Goal: Navigation & Orientation: Find specific page/section

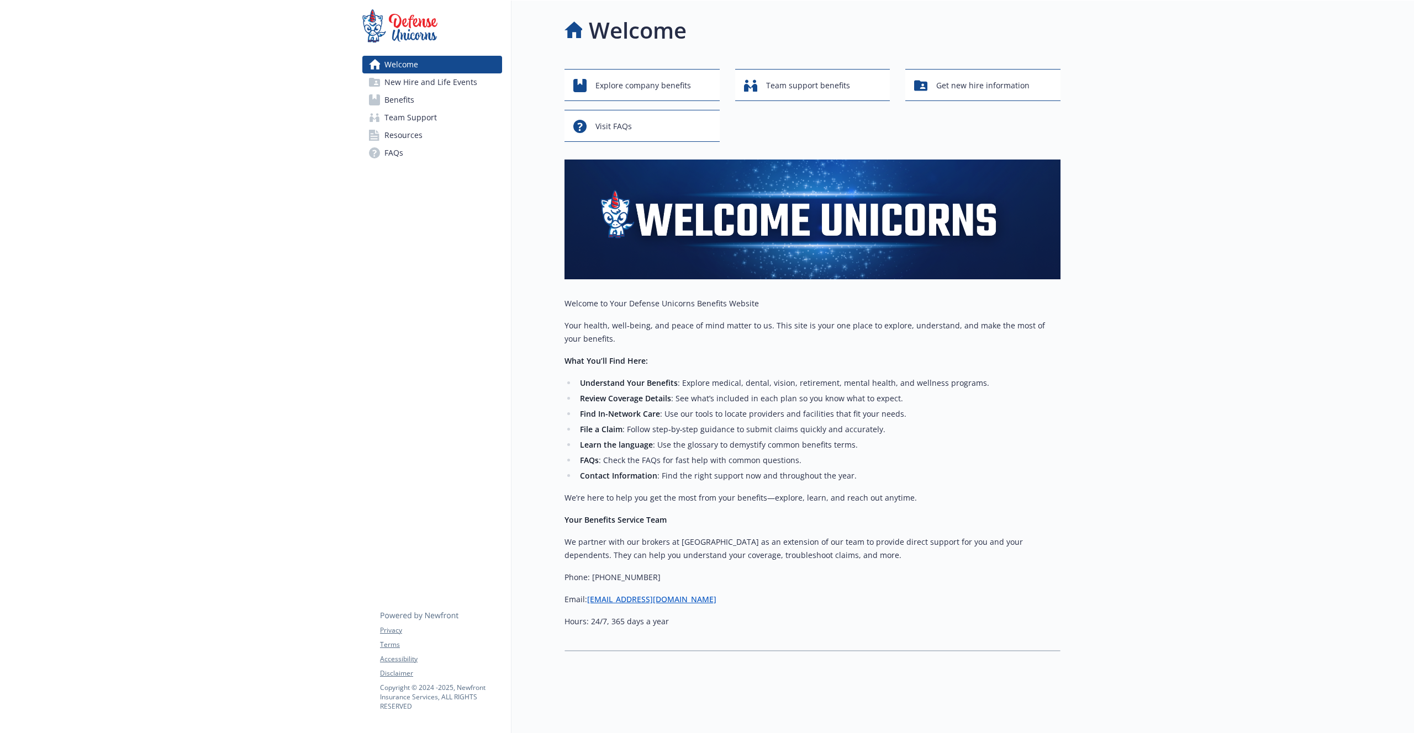
click at [419, 97] on link "Benefits" at bounding box center [432, 100] width 140 height 18
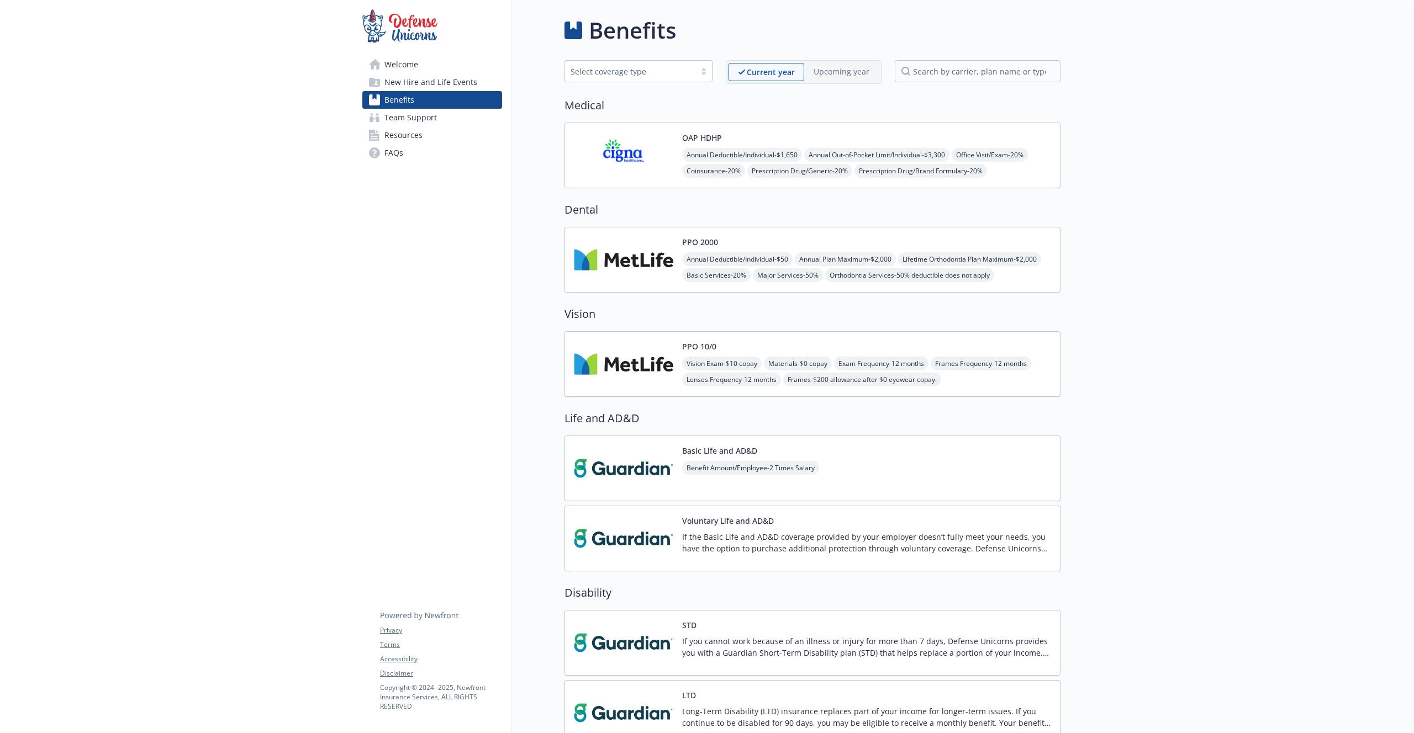
click at [414, 119] on span "Team Support" at bounding box center [410, 118] width 52 height 18
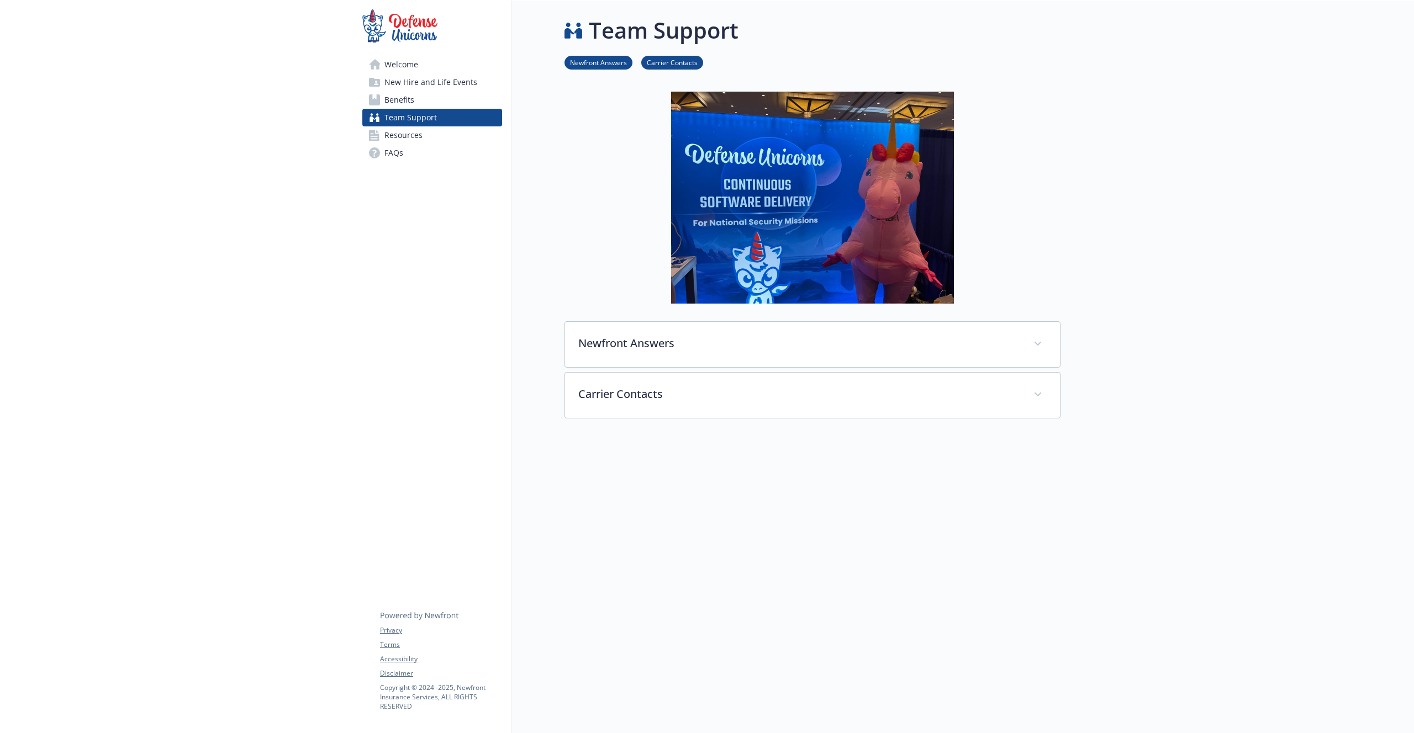
click at [408, 81] on span "New Hire and Life Events" at bounding box center [430, 82] width 93 height 18
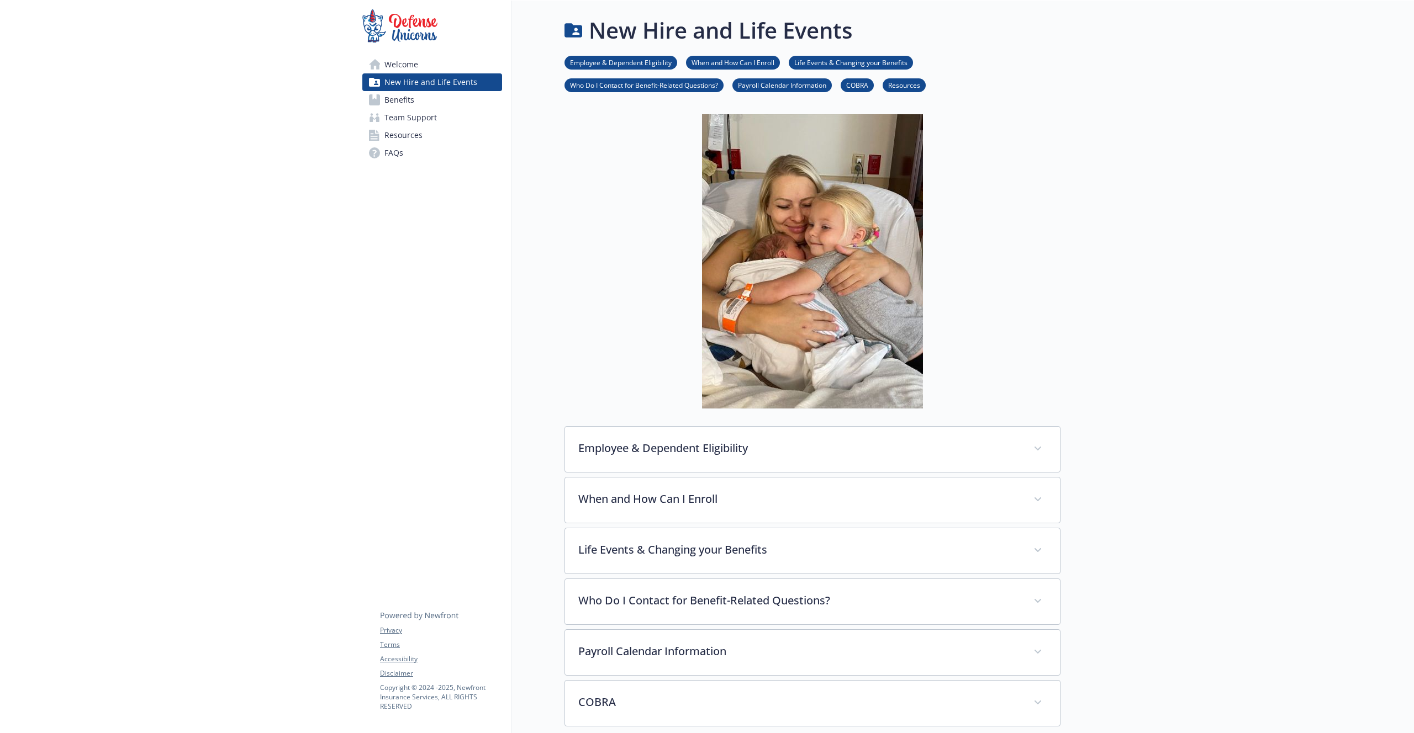
click at [390, 59] on span "Welcome" at bounding box center [401, 65] width 34 height 18
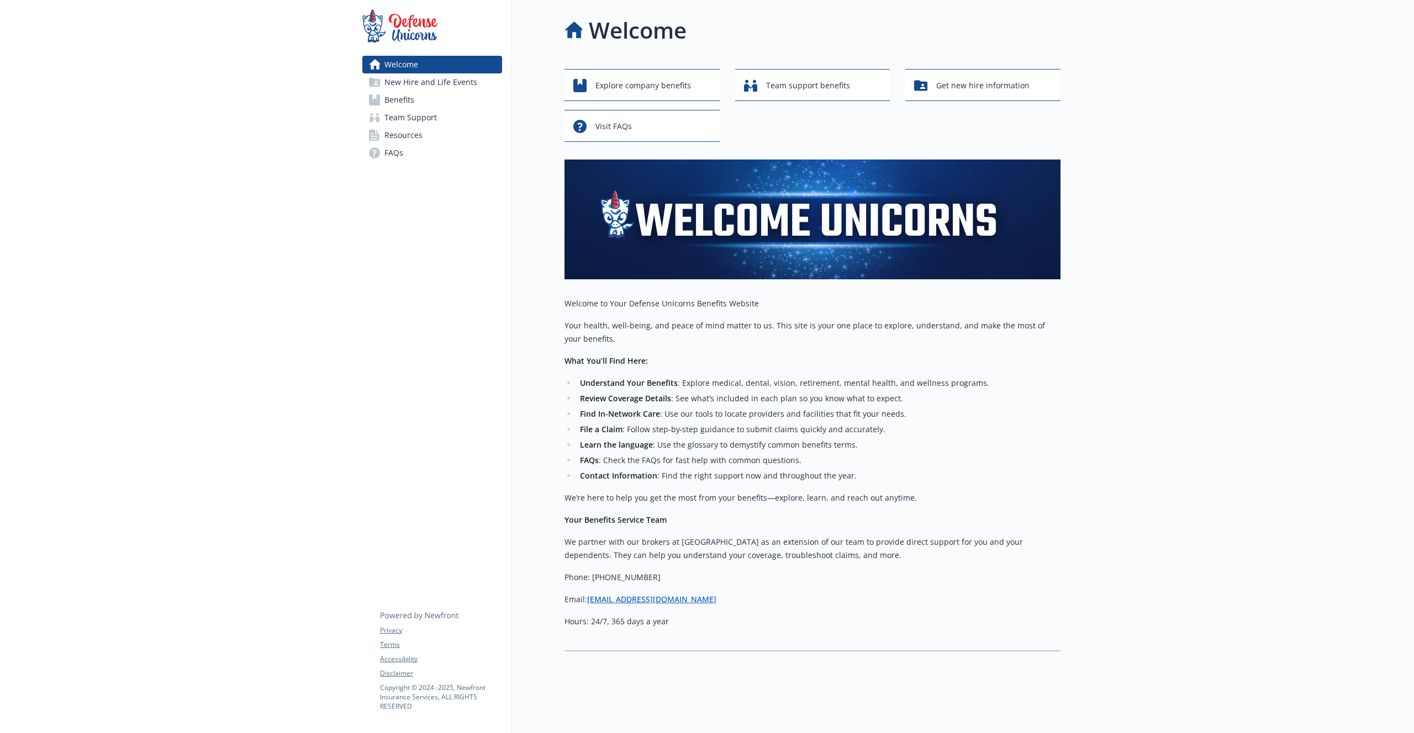
click at [406, 117] on span "Team Support" at bounding box center [410, 118] width 52 height 18
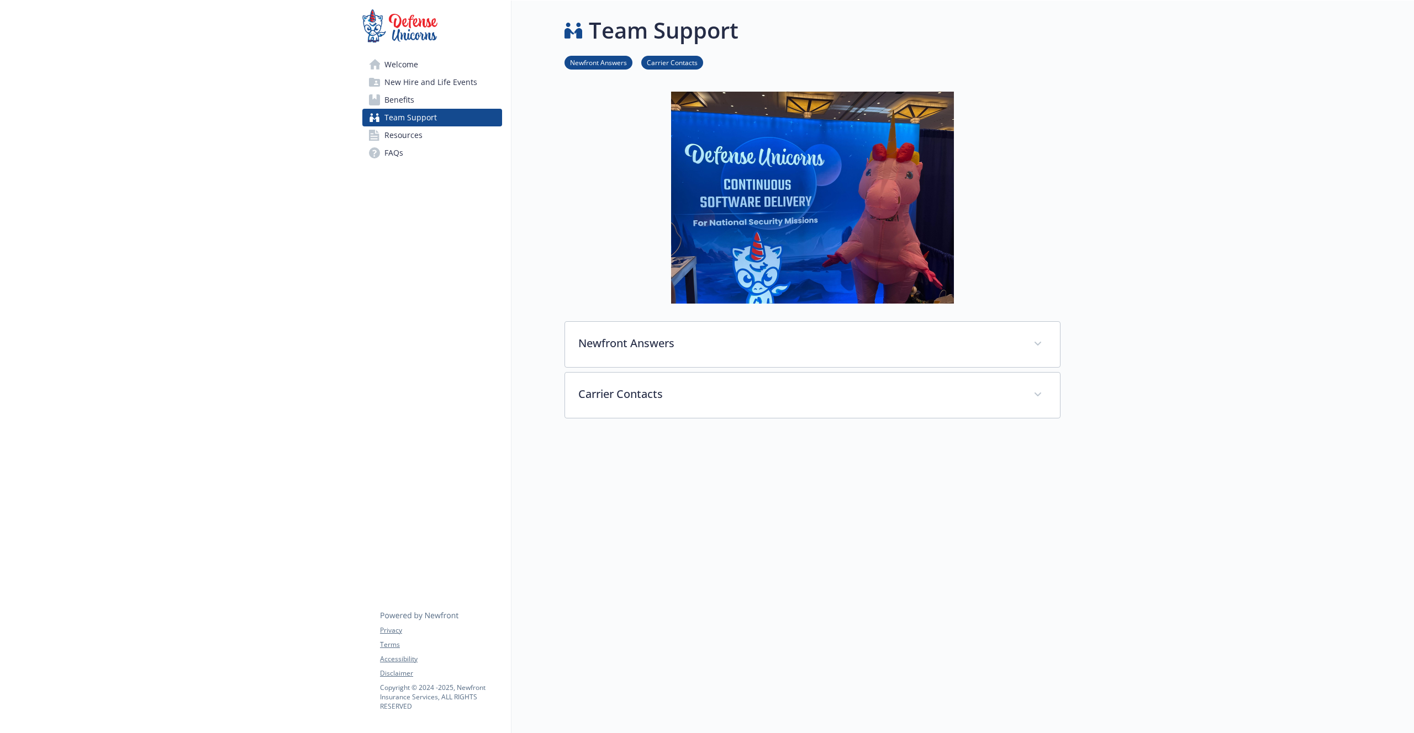
click at [406, 139] on span "Resources" at bounding box center [403, 135] width 38 height 18
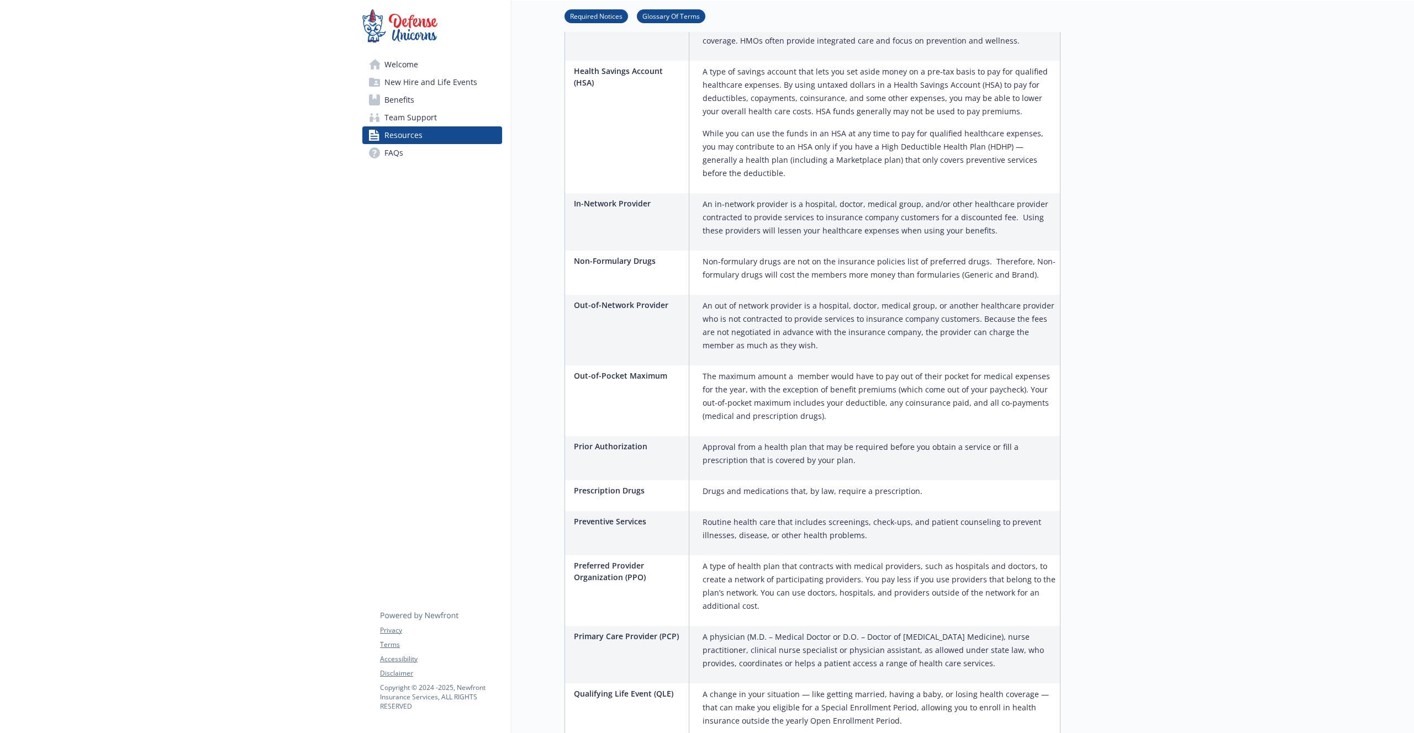
scroll to position [1417, 0]
